Goal: Obtain resource: Download file/media

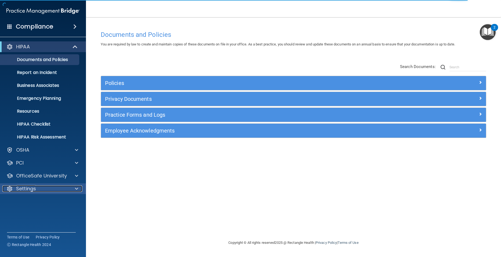
click at [45, 186] on div "Settings" at bounding box center [35, 188] width 67 height 6
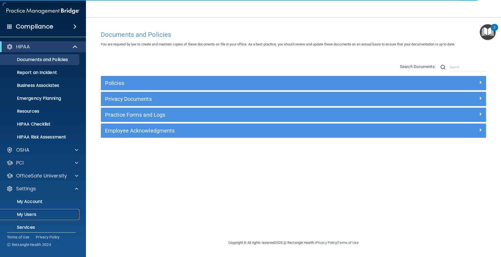
click at [28, 215] on p "My Users" at bounding box center [39, 214] width 73 height 5
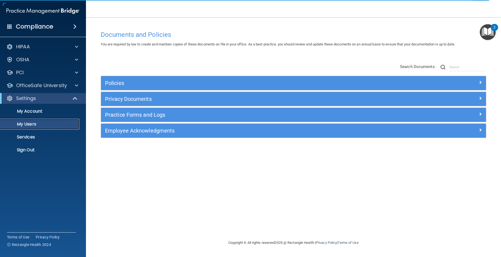
select select "20"
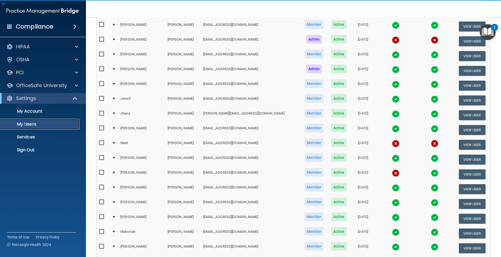
scroll to position [188, 0]
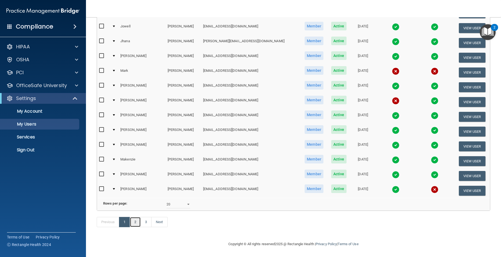
click at [137, 222] on link "2" at bounding box center [135, 222] width 11 height 10
select select "20"
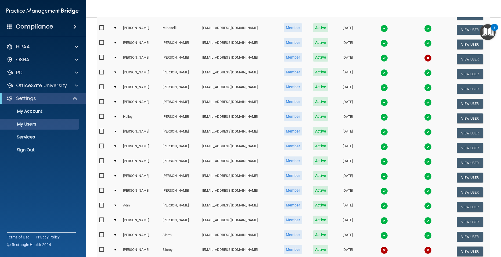
scroll to position [81, 0]
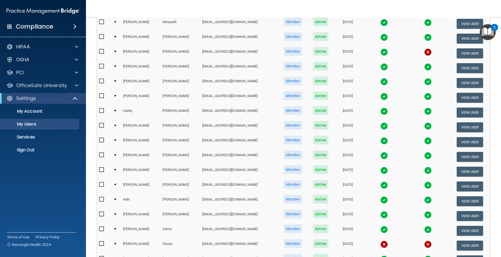
click at [380, 142] on img at bounding box center [384, 141] width 8 height 8
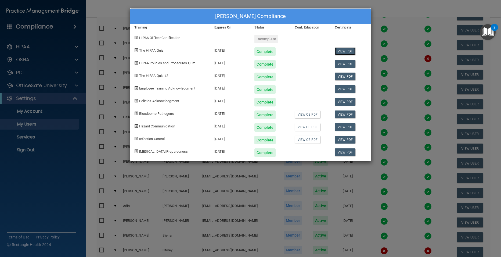
click at [342, 51] on link "View PDF" at bounding box center [345, 51] width 21 height 8
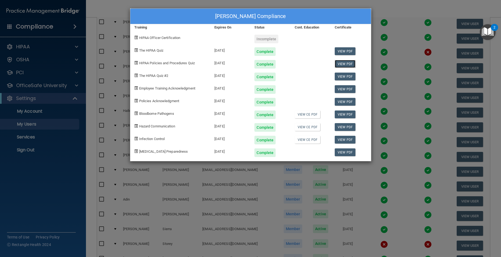
click at [349, 63] on link "View PDF" at bounding box center [345, 64] width 21 height 8
click at [348, 78] on link "View PDF" at bounding box center [345, 77] width 21 height 8
click at [341, 88] on link "View PDF" at bounding box center [345, 89] width 21 height 8
click at [346, 100] on link "View PDF" at bounding box center [345, 102] width 21 height 8
click at [349, 113] on link "View PDF" at bounding box center [345, 114] width 21 height 8
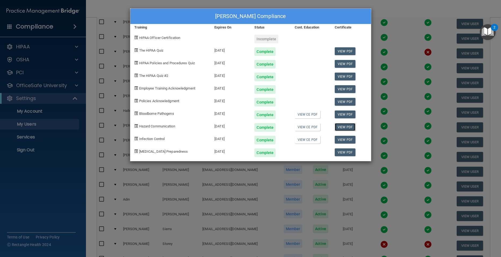
click at [349, 125] on link "View PDF" at bounding box center [345, 127] width 21 height 8
click at [351, 140] on link "View PDF" at bounding box center [345, 140] width 21 height 8
drag, startPoint x: 334, startPoint y: 152, endPoint x: 342, endPoint y: 151, distance: 8.1
click at [339, 151] on div "View PDF" at bounding box center [351, 150] width 40 height 13
click at [342, 151] on link "View PDF" at bounding box center [345, 152] width 21 height 8
